Goal: Information Seeking & Learning: Find specific fact

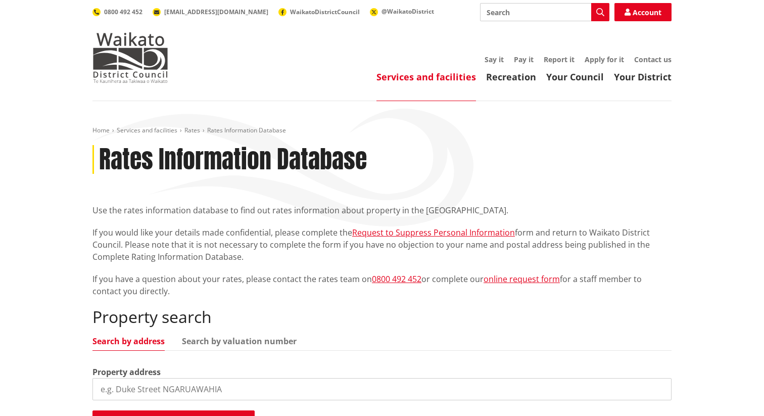
scroll to position [78, 0]
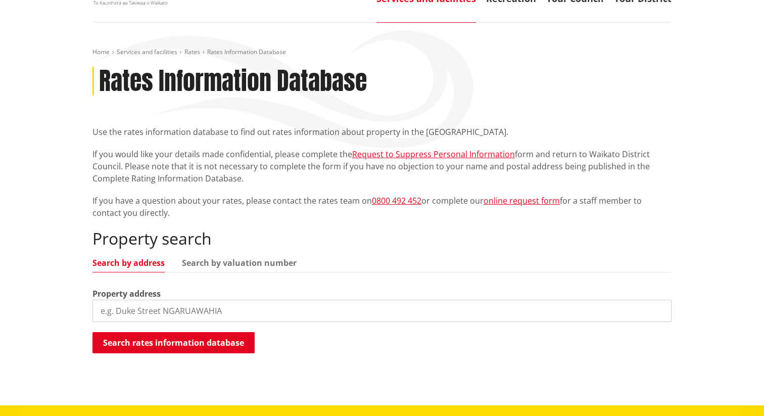
click at [180, 311] on input "search" at bounding box center [382, 311] width 579 height 22
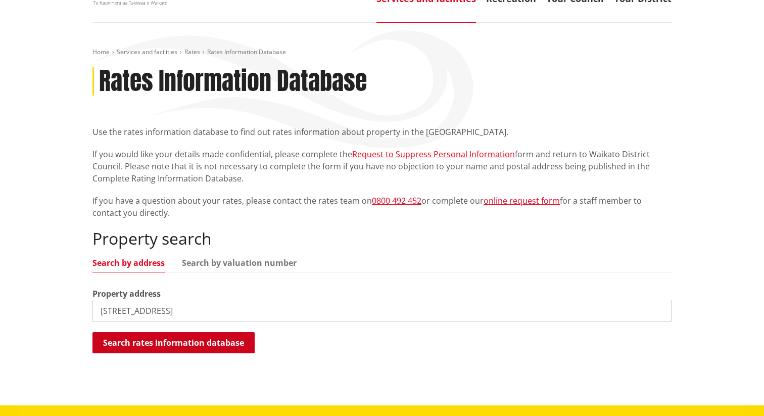
click at [194, 336] on button "Search rates information database" at bounding box center [174, 342] width 162 height 21
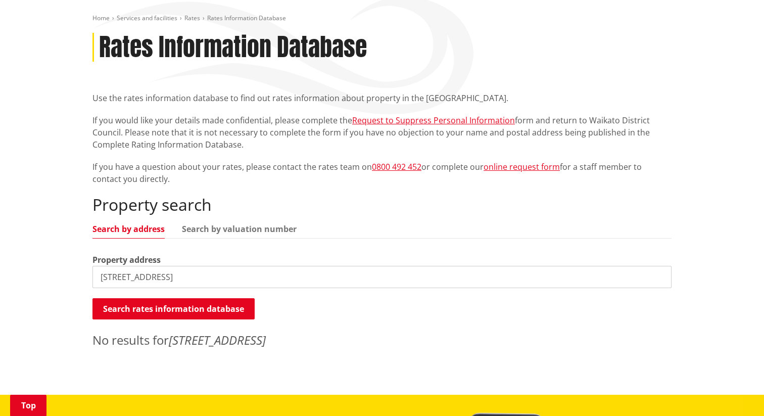
scroll to position [121, 0]
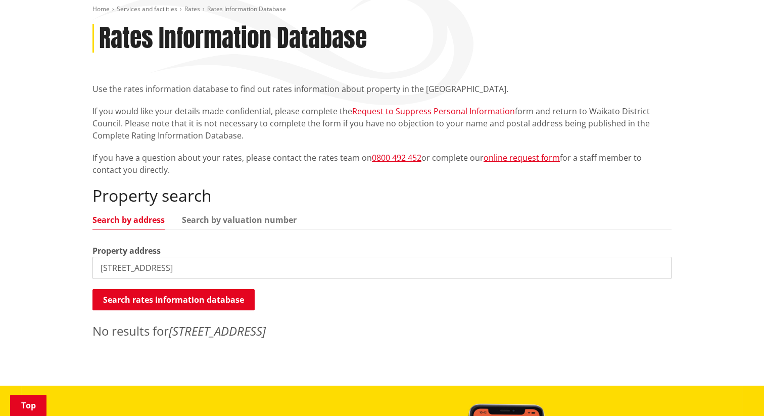
click at [170, 265] on input "[STREET_ADDRESS]" at bounding box center [382, 268] width 579 height 22
click at [242, 262] on input "[STREET_ADDRESS]" at bounding box center [382, 268] width 579 height 22
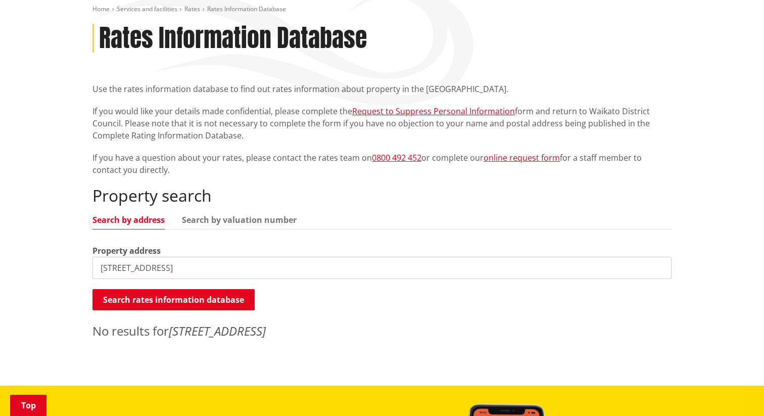
click at [242, 262] on input "[STREET_ADDRESS]" at bounding box center [382, 268] width 579 height 22
paste input "chartwell"
click at [181, 271] on input "52 ascot road chartwell" at bounding box center [382, 268] width 579 height 22
click at [181, 263] on input "52 ascot" at bounding box center [382, 268] width 579 height 22
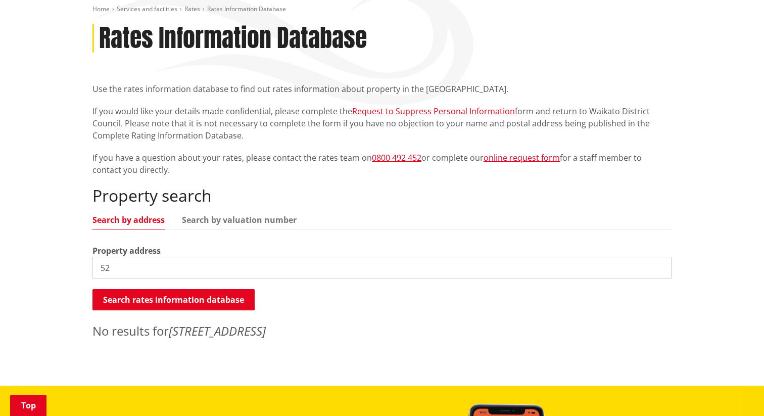
type input "5"
click at [150, 296] on button "Search rates information database" at bounding box center [174, 299] width 162 height 21
click at [175, 280] on div "Property search Search by address Search by valuation number Property address […" at bounding box center [382, 263] width 579 height 154
click at [175, 268] on input "ascot road" at bounding box center [382, 268] width 579 height 22
paste input "52 ascot road chartwell"
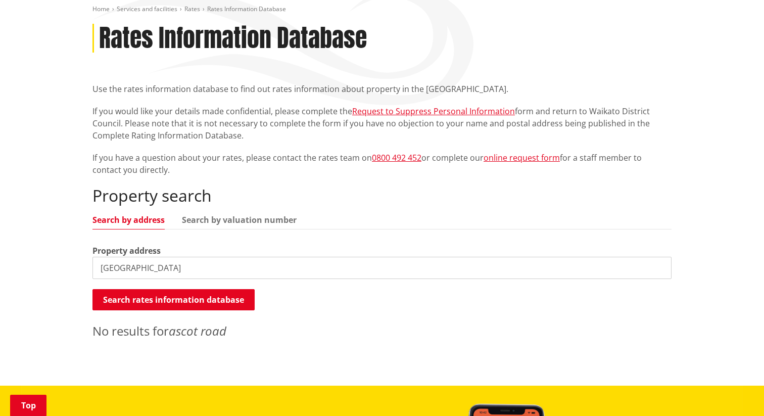
drag, startPoint x: 194, startPoint y: 265, endPoint x: 142, endPoint y: 267, distance: 52.6
click at [142, 267] on input "[GEOGRAPHIC_DATA]" at bounding box center [382, 268] width 579 height 22
click at [142, 267] on input "ascot road chartwell" at bounding box center [382, 268] width 579 height 22
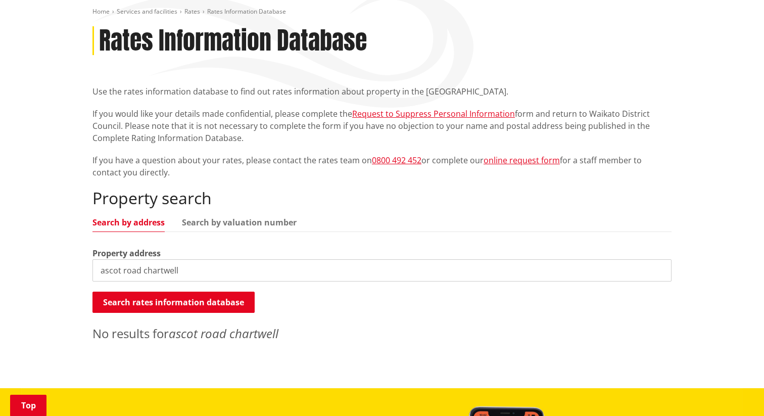
scroll to position [143, 0]
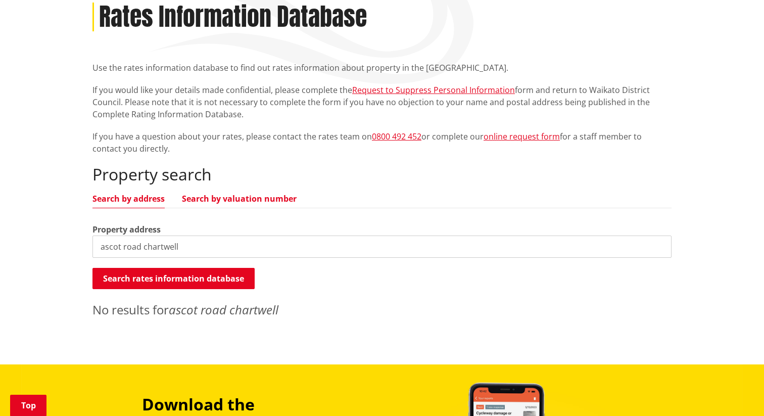
click at [252, 201] on link "Search by valuation number" at bounding box center [239, 199] width 115 height 8
click at [118, 192] on div "Property search Search by address Search by valuation number Valuation number a…" at bounding box center [382, 242] width 579 height 154
click at [118, 196] on link "Search by address" at bounding box center [129, 199] width 72 height 8
click at [122, 243] on input "ascot road chartwell" at bounding box center [382, 247] width 579 height 22
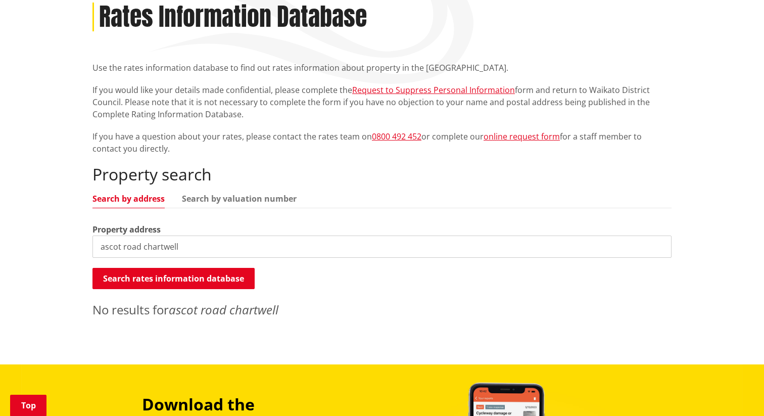
click at [122, 243] on input "ascot road chartwell" at bounding box center [382, 247] width 579 height 22
click at [155, 282] on button "Search rates information database" at bounding box center [174, 278] width 162 height 21
click at [168, 244] on input "ascot road" at bounding box center [382, 247] width 579 height 22
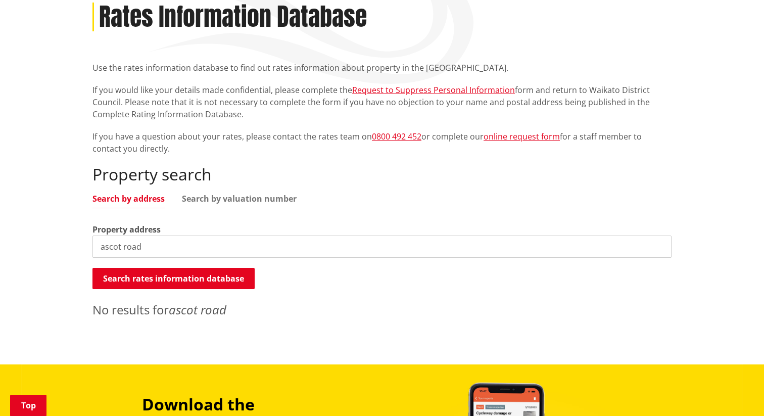
click at [119, 244] on input "ascot road" at bounding box center [382, 247] width 579 height 22
click at [240, 255] on input "ascott road" at bounding box center [382, 247] width 579 height 22
click at [196, 251] on input "ascott road" at bounding box center [382, 247] width 579 height 22
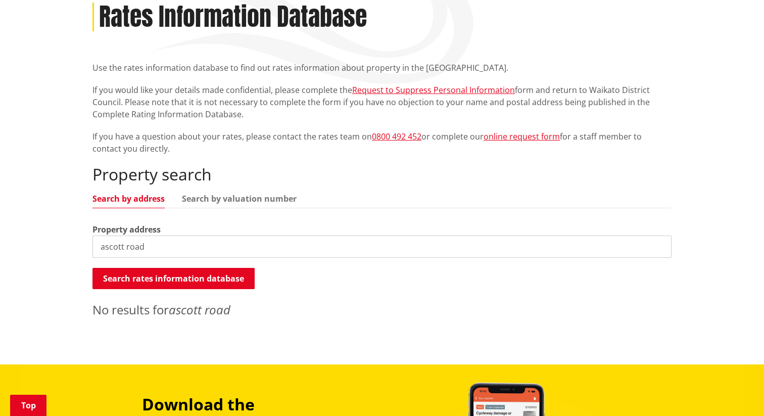
click at [196, 251] on input "ascott road" at bounding box center [382, 247] width 579 height 22
paste input "52 Ascot R"
click at [163, 269] on button "Search rates information database" at bounding box center [174, 278] width 162 height 21
click at [199, 243] on input "[STREET_ADDRESS]" at bounding box center [382, 247] width 579 height 22
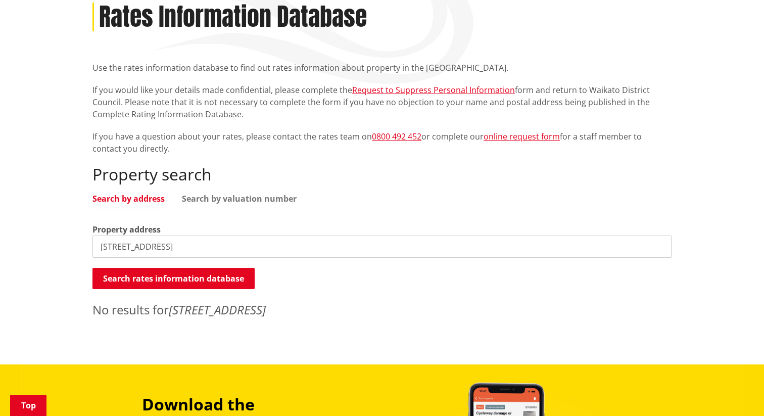
click at [199, 243] on input "[STREET_ADDRESS]" at bounding box center [382, 247] width 579 height 22
click at [161, 243] on input "52 Ascot" at bounding box center [382, 247] width 579 height 22
drag, startPoint x: 112, startPoint y: 244, endPoint x: 61, endPoint y: 244, distance: 50.6
click at [61, 244] on div "Home Services and facilities Rates Rates Information Database Rates Information…" at bounding box center [382, 162] width 764 height 406
click at [219, 188] on div "Property search Search by address Search by valuation number Property address A…" at bounding box center [382, 242] width 579 height 154
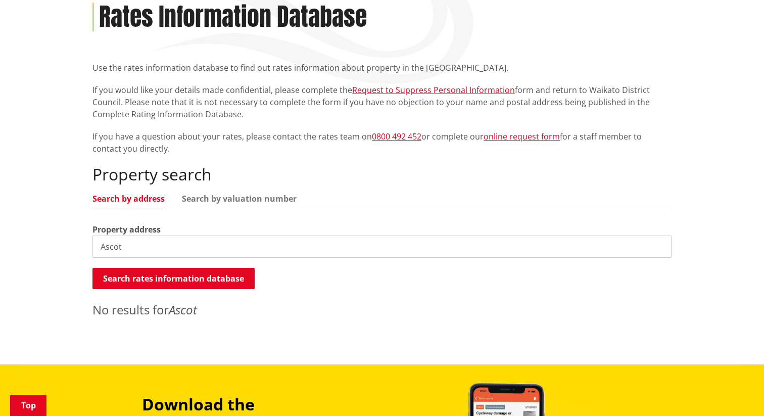
click at [219, 192] on div "Property search Search by address Search by valuation number Property address A…" at bounding box center [382, 242] width 579 height 154
click at [219, 195] on link "Search by valuation number" at bounding box center [239, 199] width 115 height 8
click at [189, 242] on input "Ascot" at bounding box center [382, 247] width 579 height 22
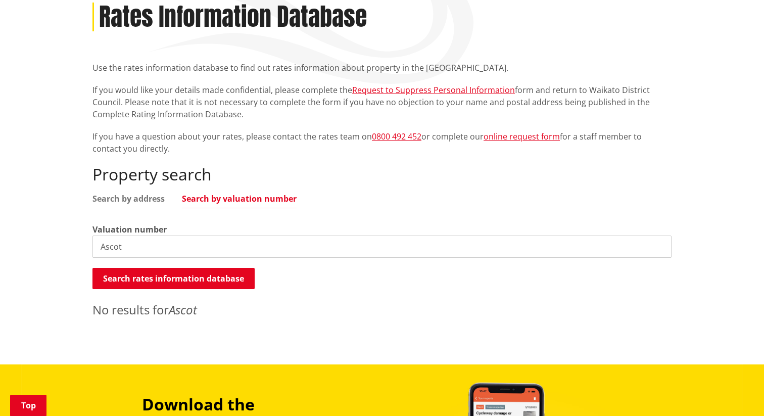
paste input "0422283800A"
click at [176, 278] on button "Search rates information database" at bounding box center [174, 278] width 162 height 21
click at [144, 196] on link "Search by address" at bounding box center [129, 199] width 72 height 8
click at [160, 250] on input "0422283800A" at bounding box center [382, 247] width 579 height 22
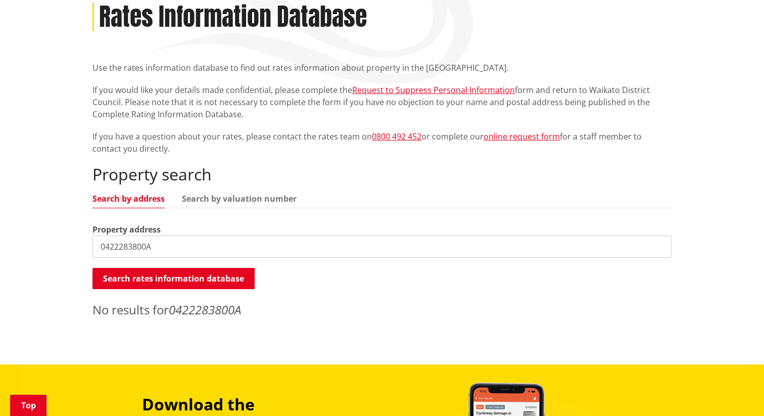
click at [123, 247] on input "0422283800A" at bounding box center [382, 247] width 579 height 22
drag, startPoint x: 105, startPoint y: 247, endPoint x: 85, endPoint y: 247, distance: 20.2
click at [85, 247] on div "Home Services and facilities Rates Rates Information Database Rates Information…" at bounding box center [382, 154] width 595 height 340
type input "422283800A"
click at [132, 280] on button "Search rates information database" at bounding box center [174, 278] width 162 height 21
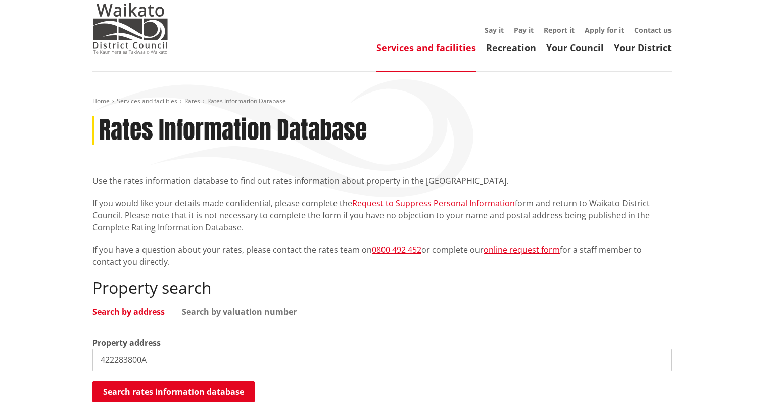
scroll to position [0, 0]
